Goal: Task Accomplishment & Management: Manage account settings

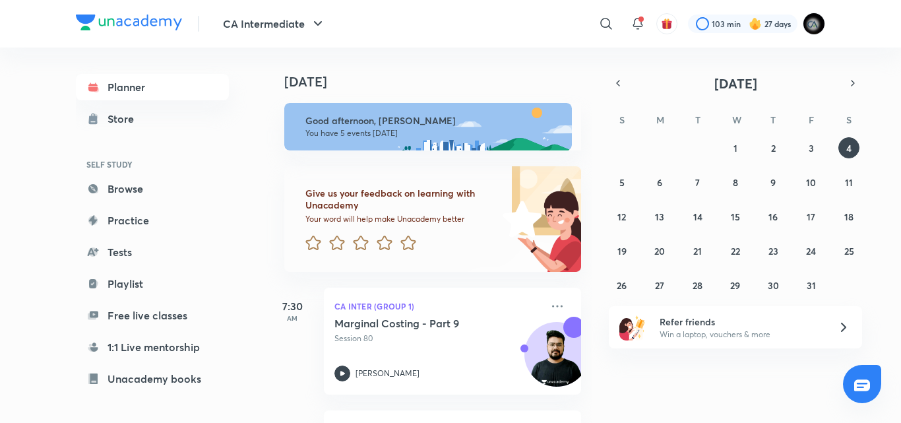
drag, startPoint x: 701, startPoint y: 0, endPoint x: 485, endPoint y: 83, distance: 231.1
click at [485, 83] on h4 "[DATE]" at bounding box center [439, 82] width 310 height 16
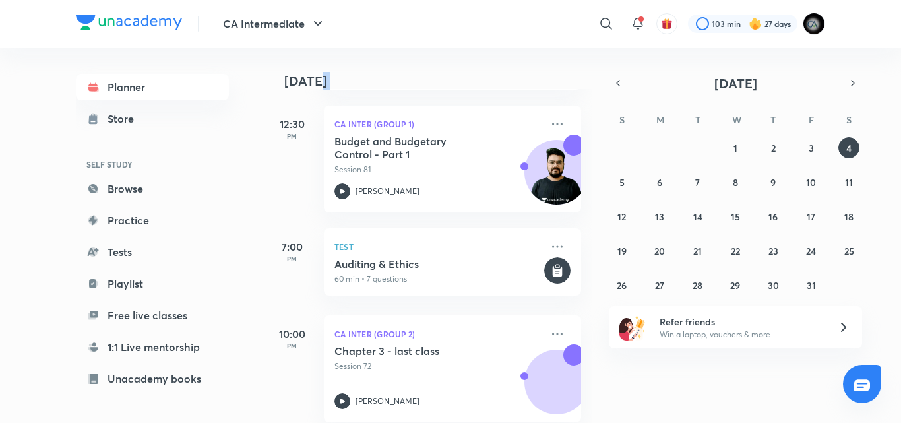
scroll to position [447, 0]
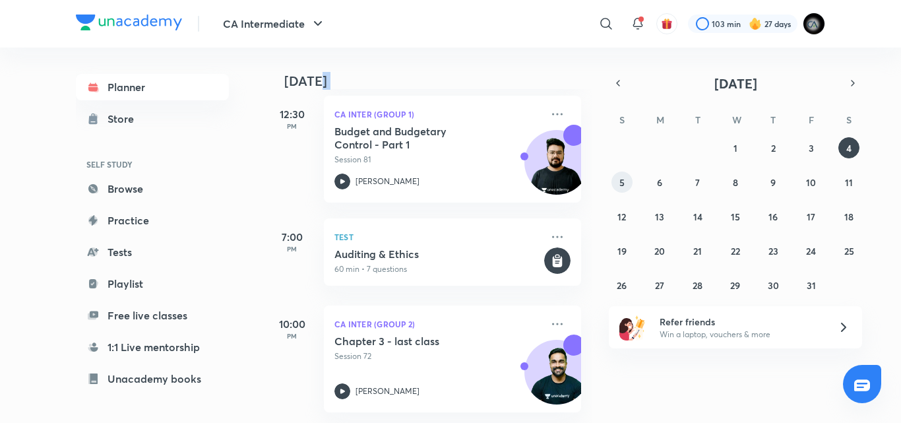
click at [613, 185] on button "5" at bounding box center [621, 181] width 21 height 21
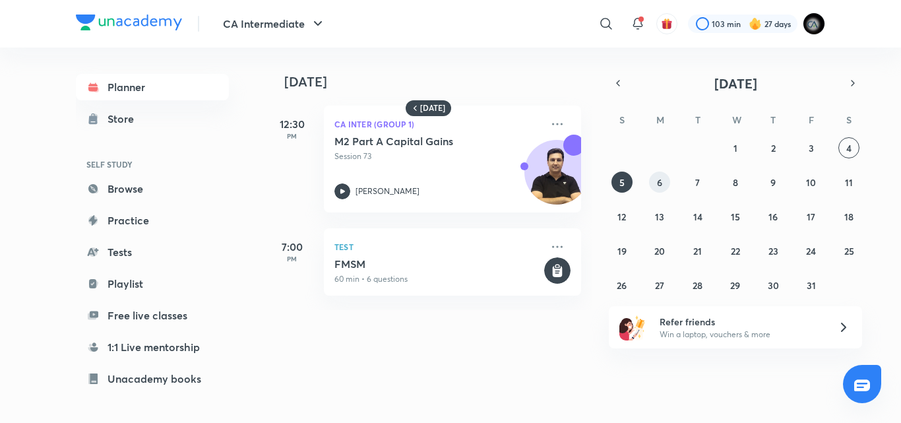
click at [656, 177] on button "6" at bounding box center [659, 181] width 21 height 21
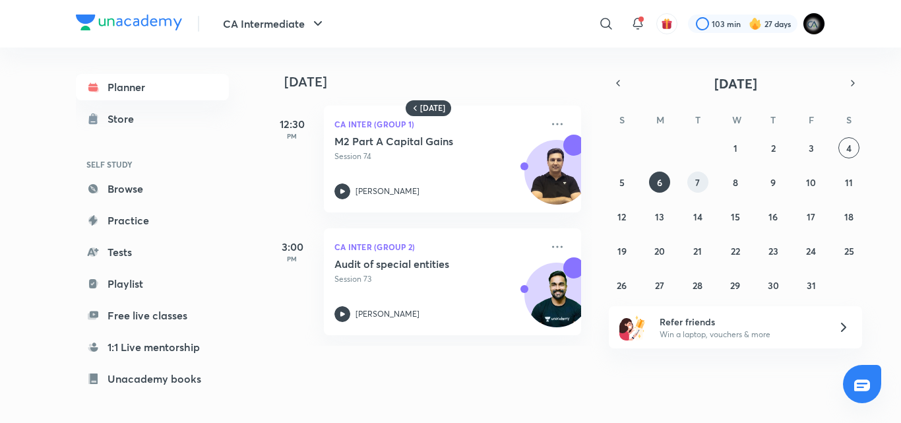
click at [696, 182] on abbr "7" at bounding box center [697, 182] width 5 height 13
click at [725, 179] on button "8" at bounding box center [735, 181] width 21 height 21
click at [768, 180] on button "9" at bounding box center [772, 181] width 21 height 21
click at [805, 181] on button "10" at bounding box center [811, 181] width 21 height 21
click at [838, 182] on button "11" at bounding box center [848, 181] width 21 height 21
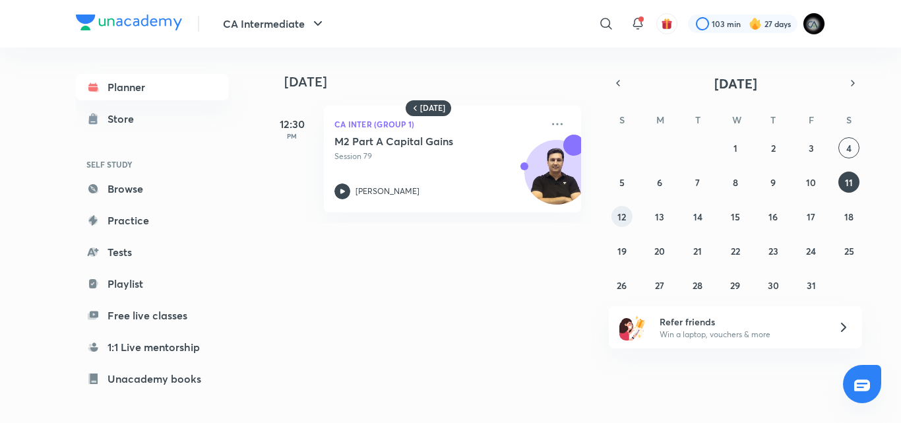
click at [615, 216] on button "12" at bounding box center [621, 216] width 21 height 21
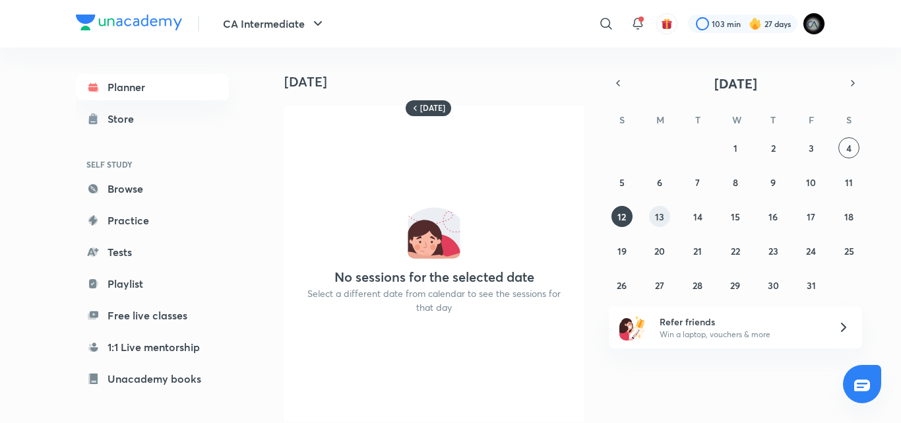
click at [655, 216] on abbr "13" at bounding box center [659, 216] width 9 height 13
click at [849, 148] on abbr "4" at bounding box center [848, 148] width 5 height 13
